Goal: Information Seeking & Learning: Understand process/instructions

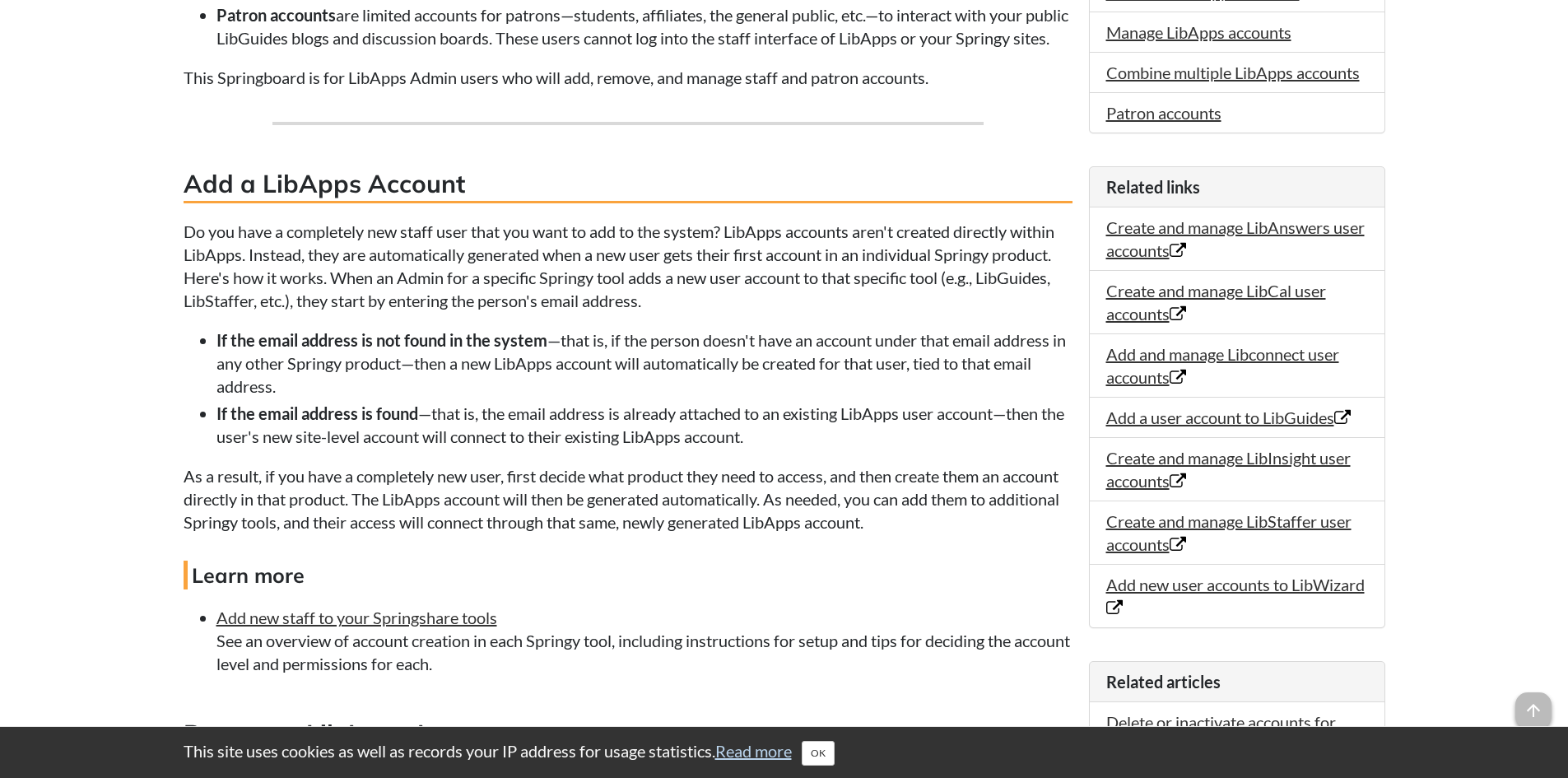
scroll to position [468, 0]
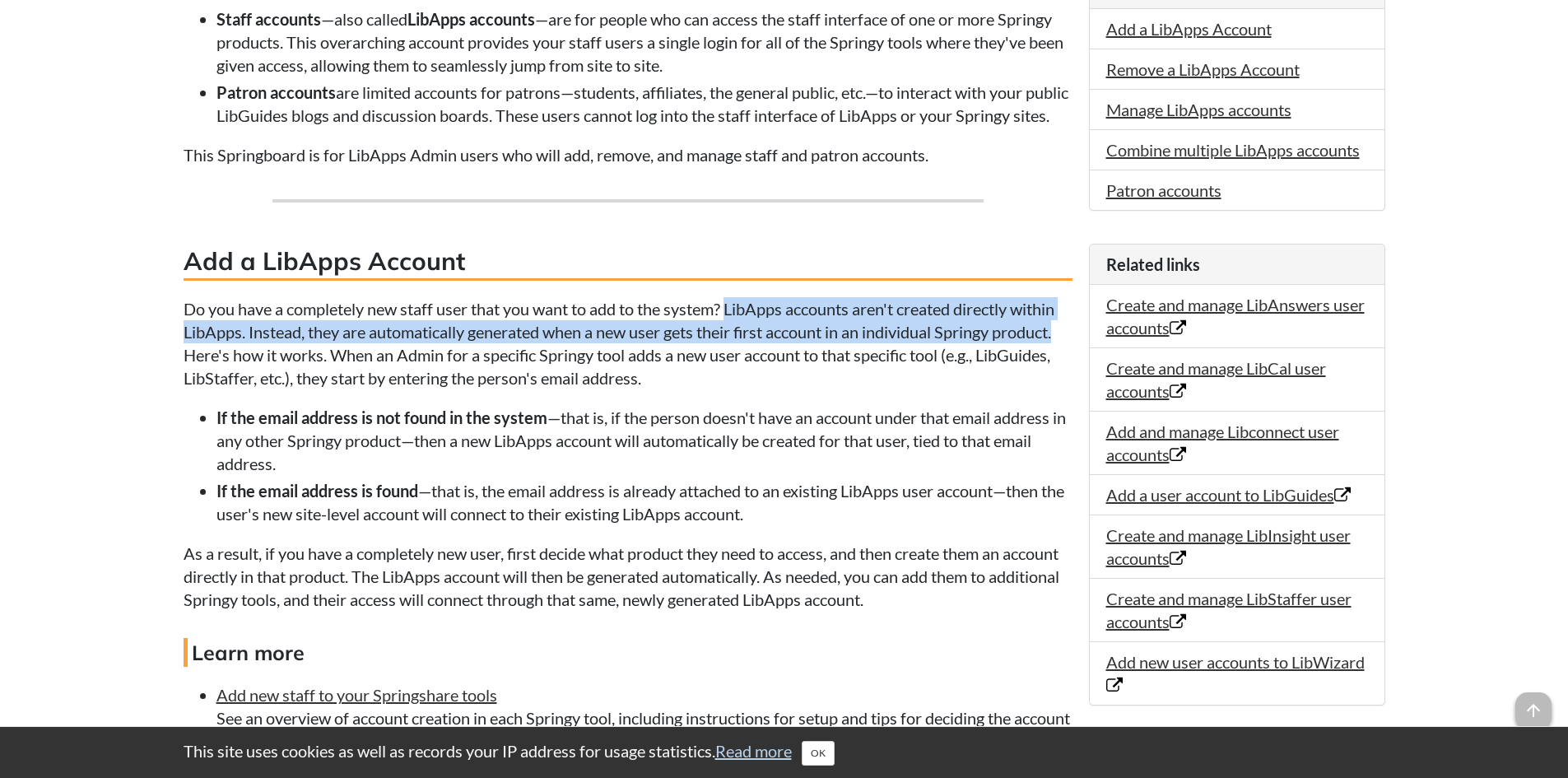
drag, startPoint x: 732, startPoint y: 332, endPoint x: 1070, endPoint y: 360, distance: 339.2
click at [1070, 360] on p "Do you have a completely new staff user that you want to add to the system? Lib…" at bounding box center [628, 343] width 889 height 92
copy p "LibApps accounts aren't created directly within LibApps. Instead, they are auto…"
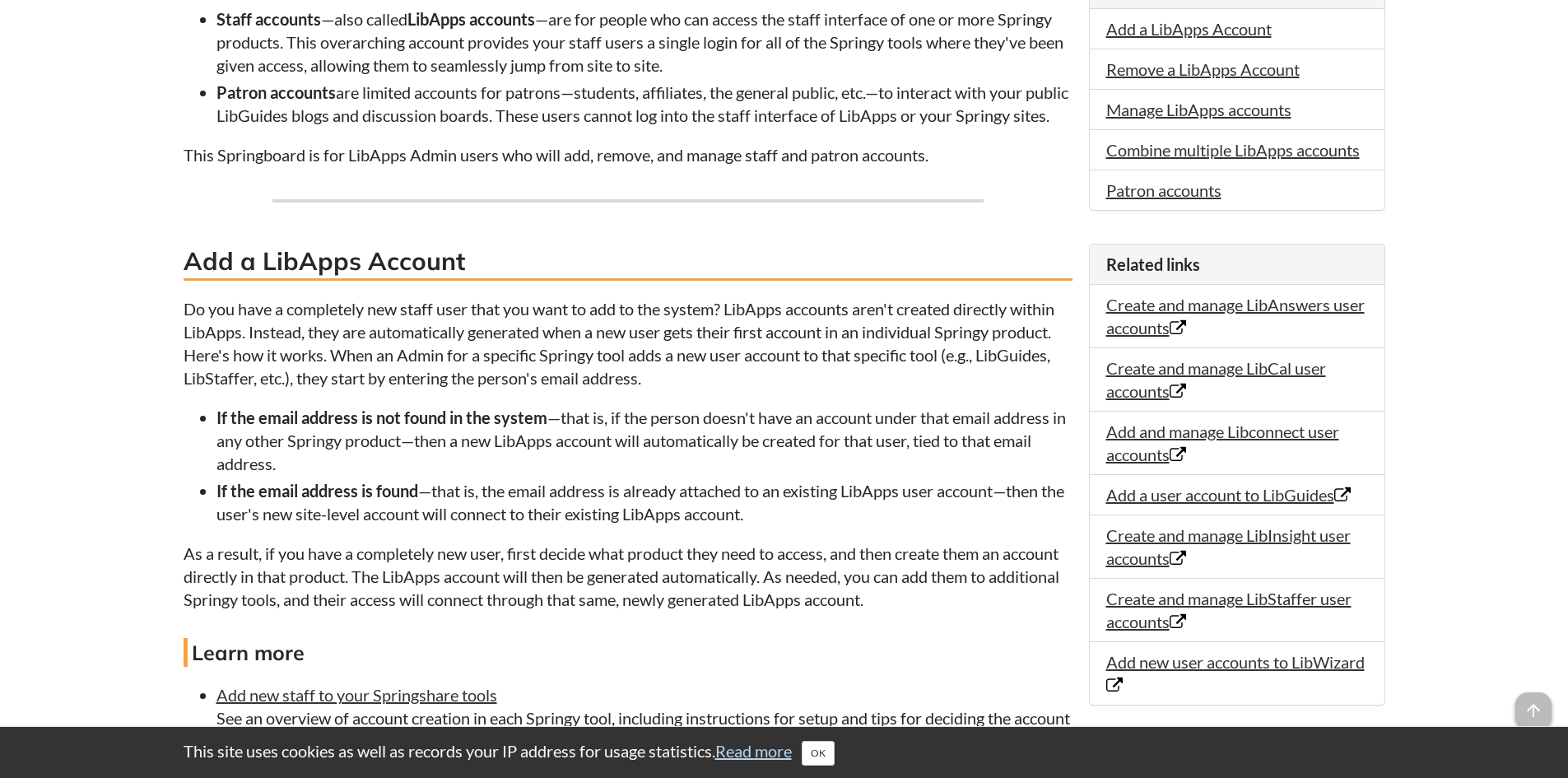
click at [511, 276] on h3 "Add a LibApps Account" at bounding box center [628, 262] width 889 height 37
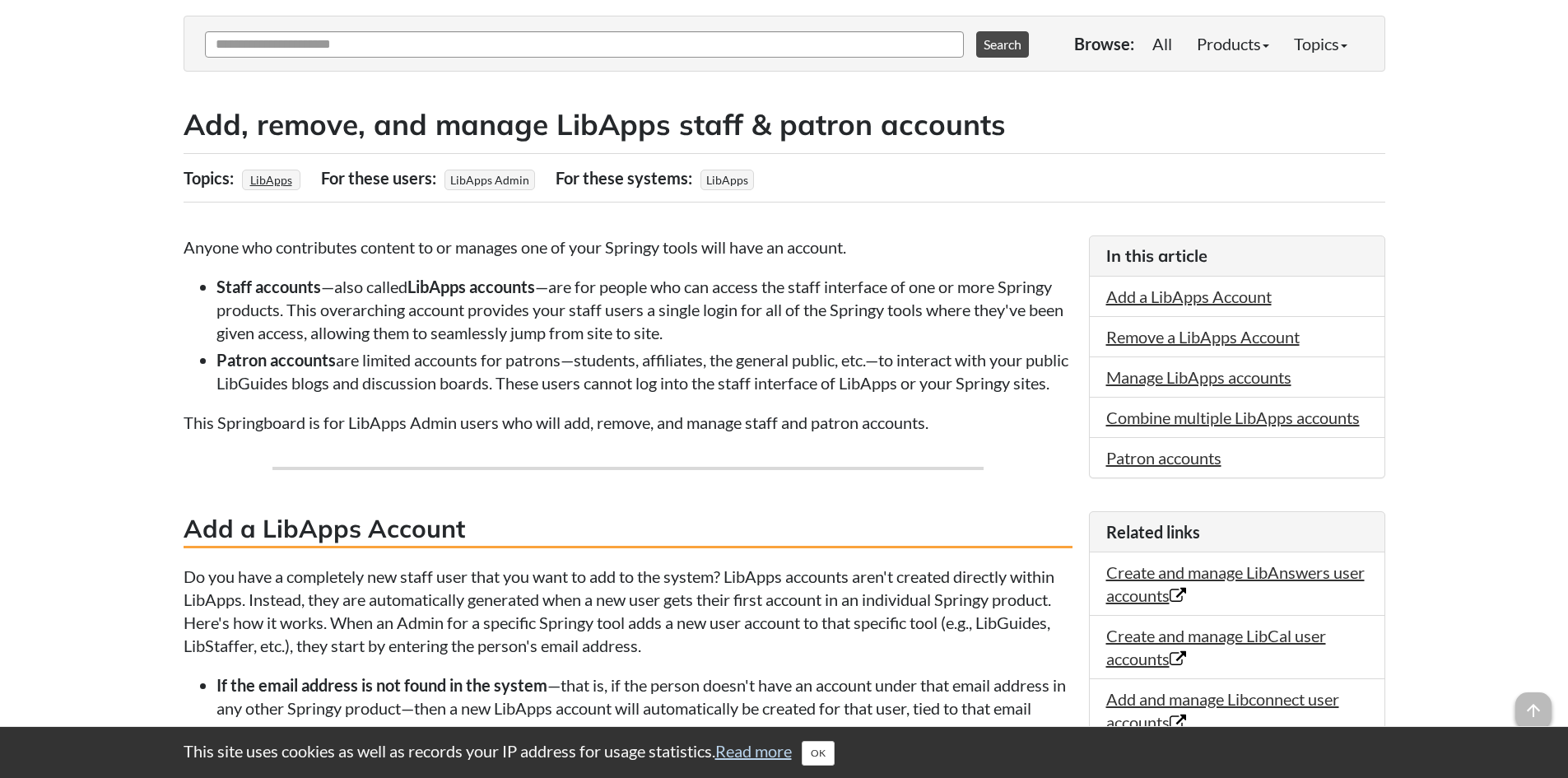
scroll to position [0, 0]
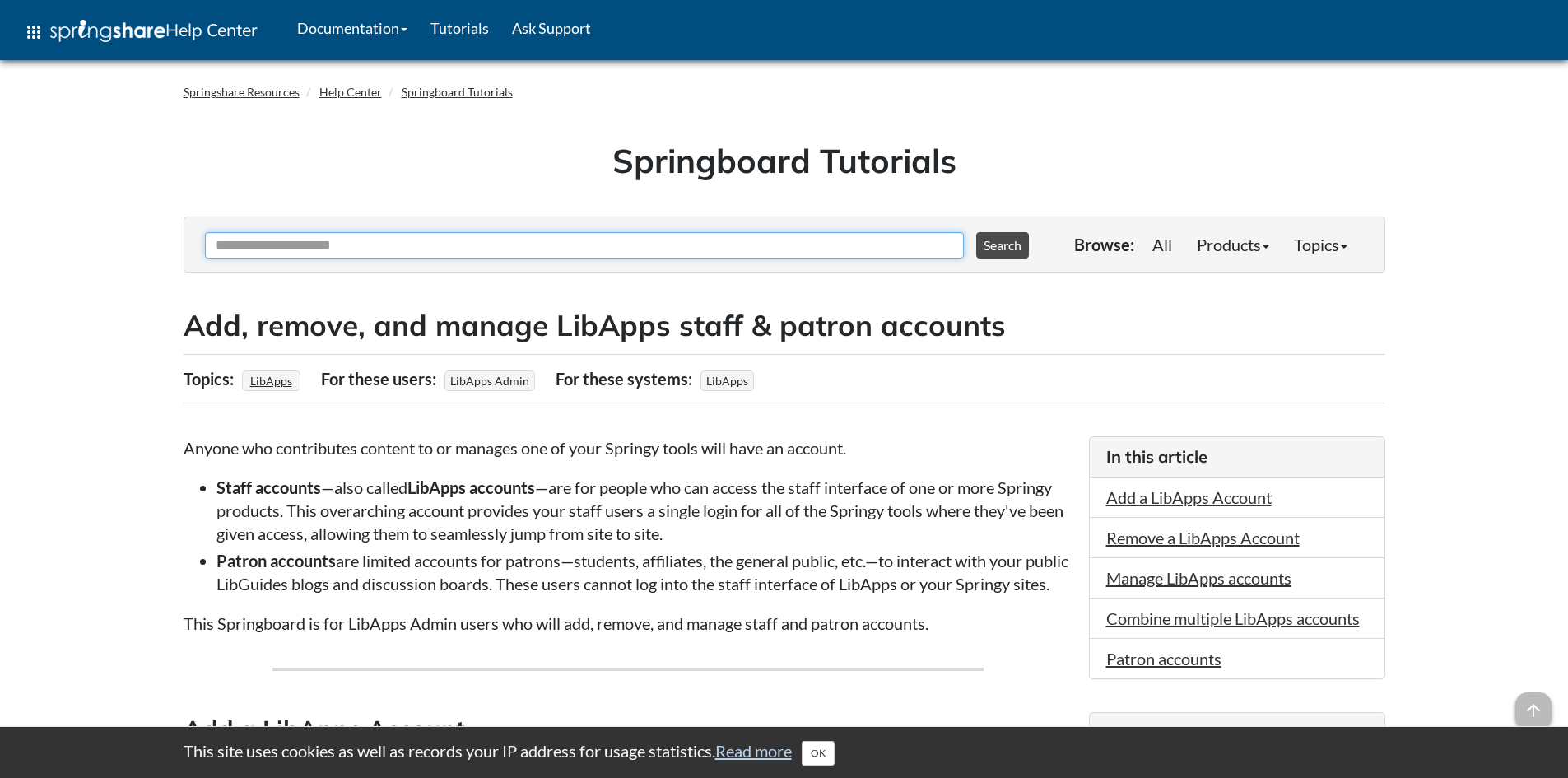
click at [366, 247] on input "Ask Another Question" at bounding box center [585, 246] width 759 height 26
type input "**********"
click at [976, 232] on button "Search" at bounding box center [1002, 246] width 53 height 26
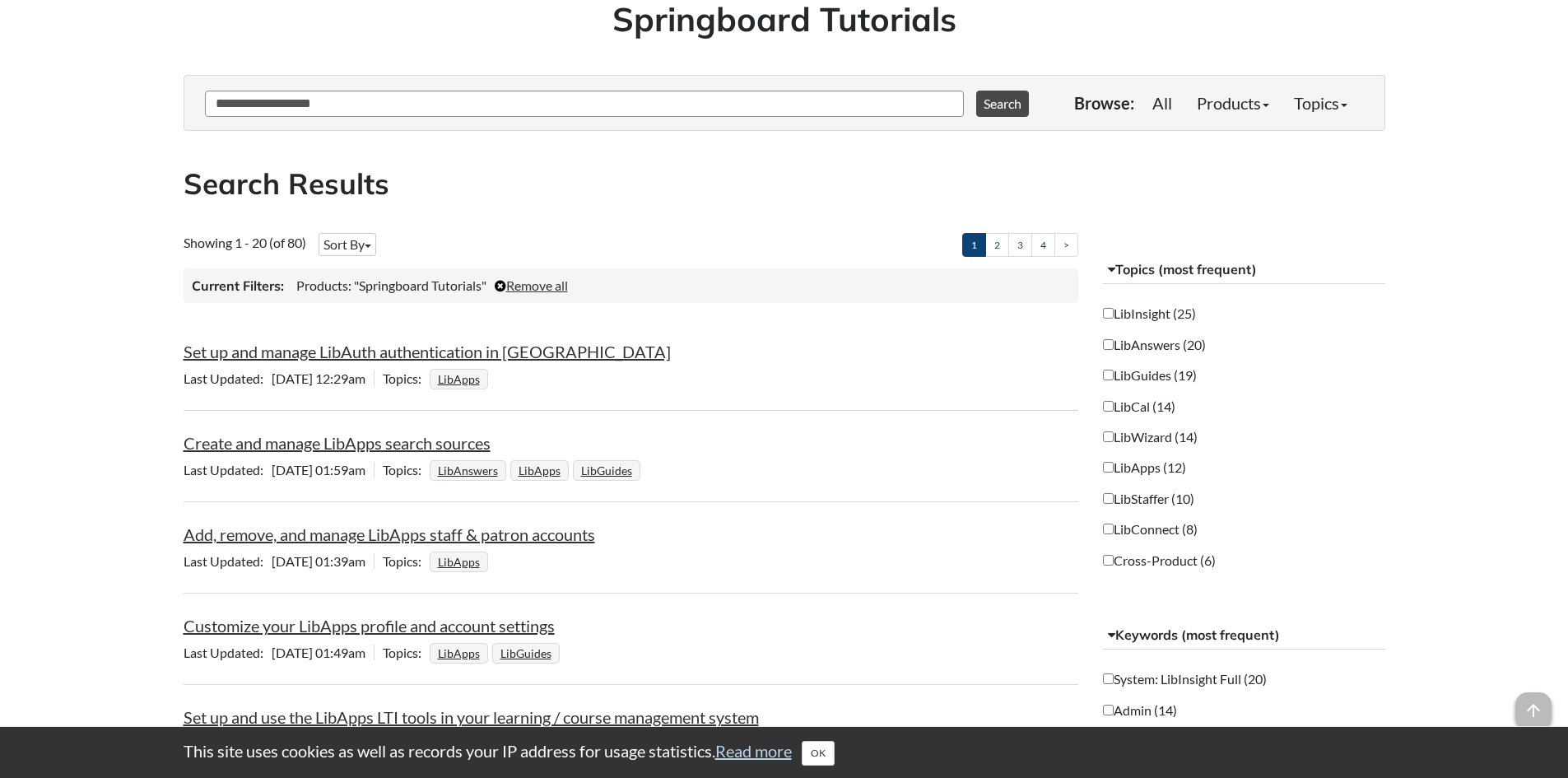
scroll to position [154, 0]
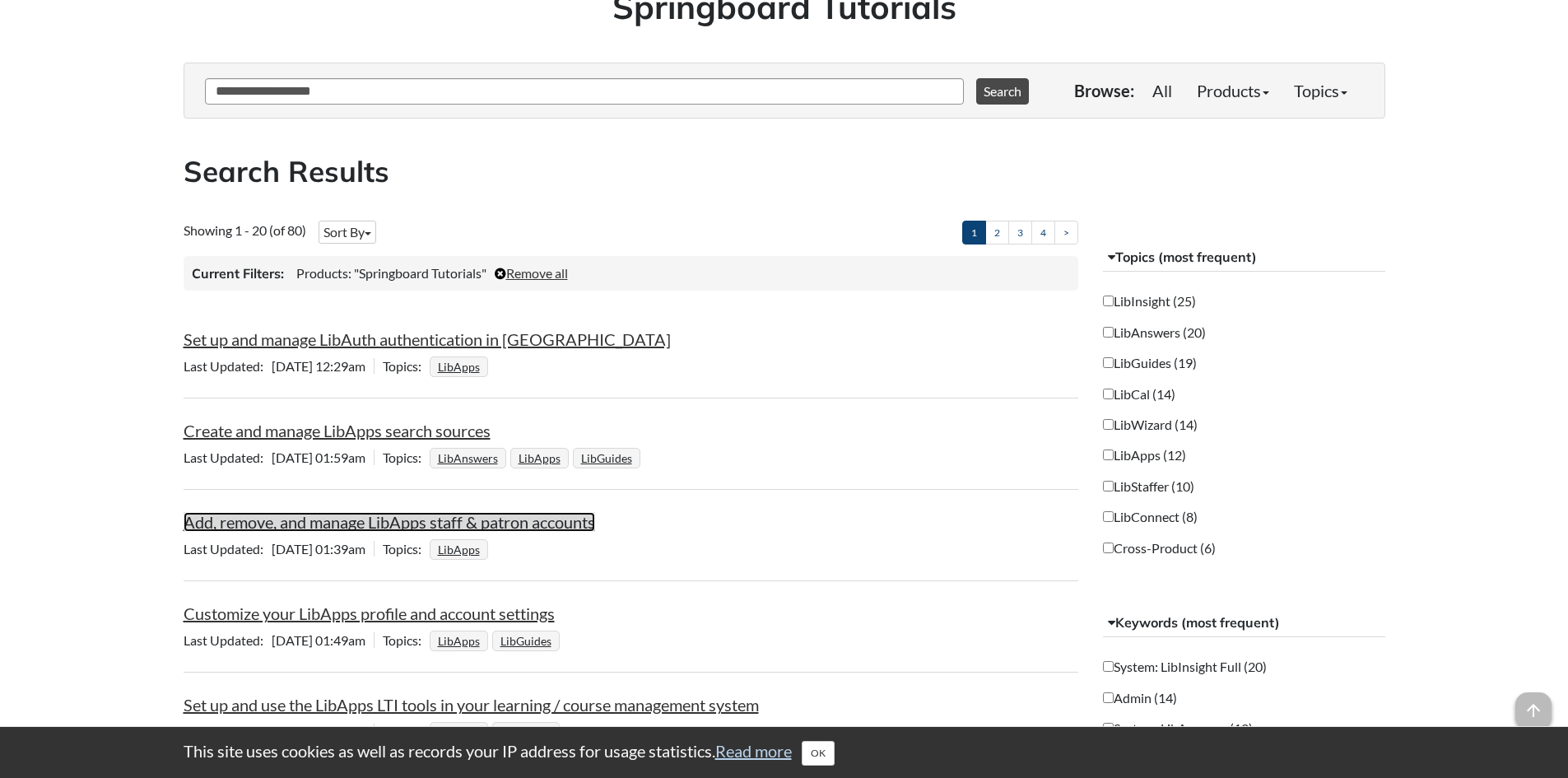
click at [410, 521] on link "Add, remove, and manage LibApps staff & patron accounts" at bounding box center [388, 522] width 411 height 20
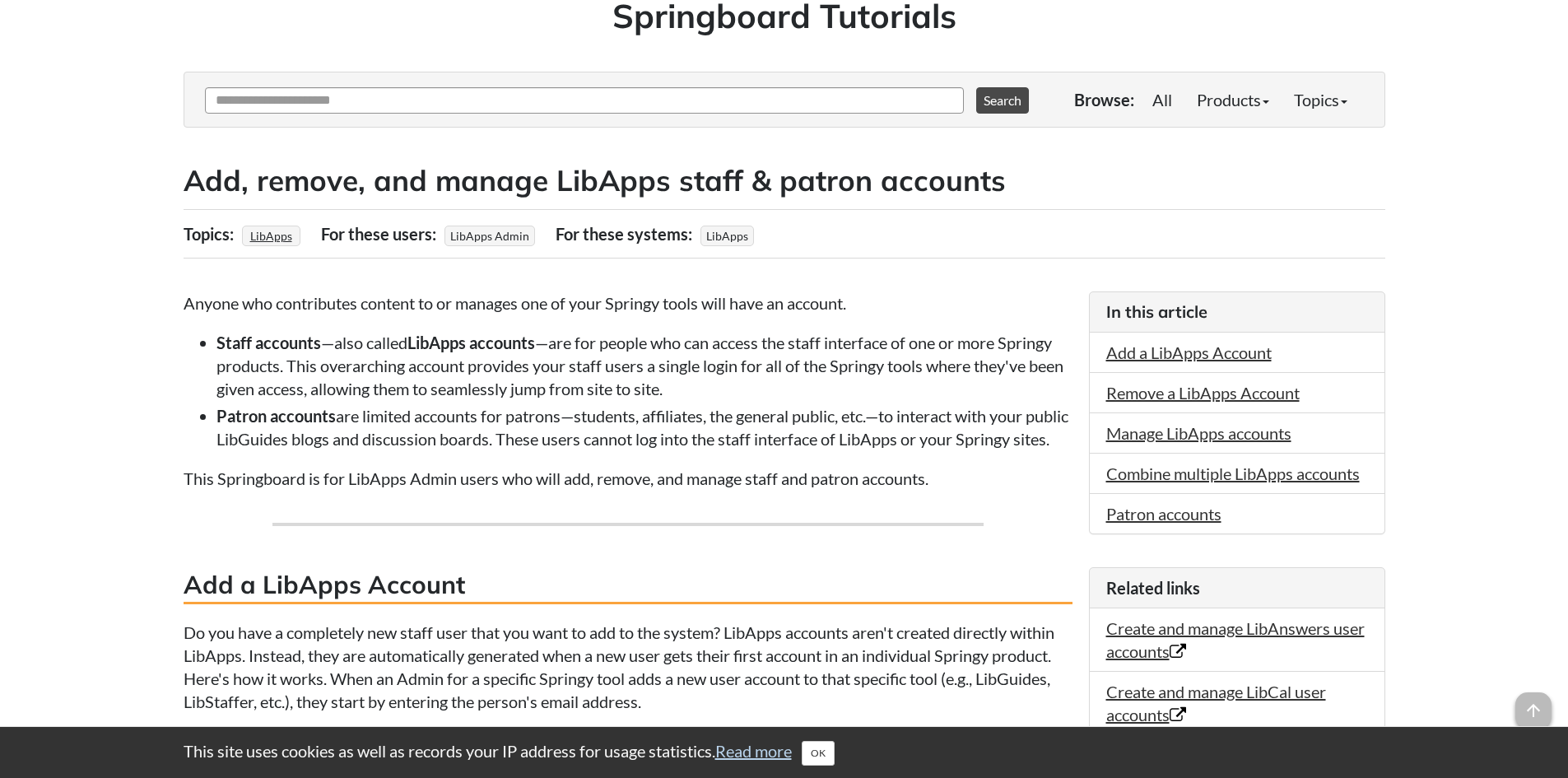
scroll to position [134, 0]
